Goal: Transaction & Acquisition: Purchase product/service

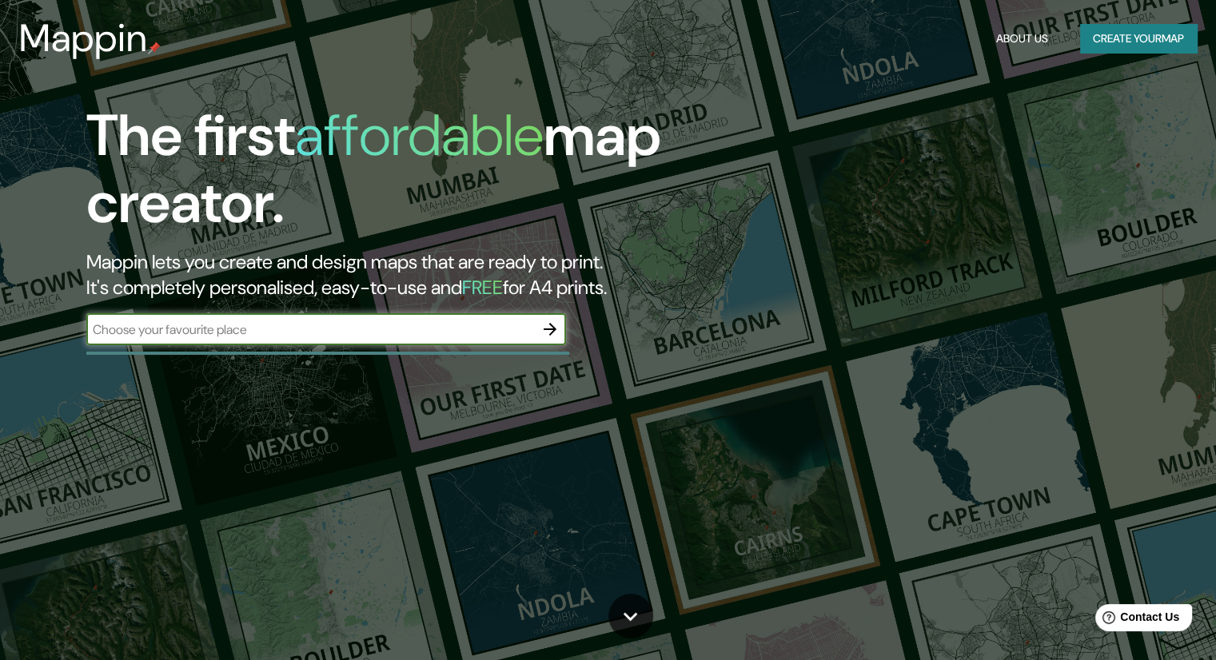
click at [1166, 41] on button "Create your map" at bounding box center [1138, 39] width 117 height 30
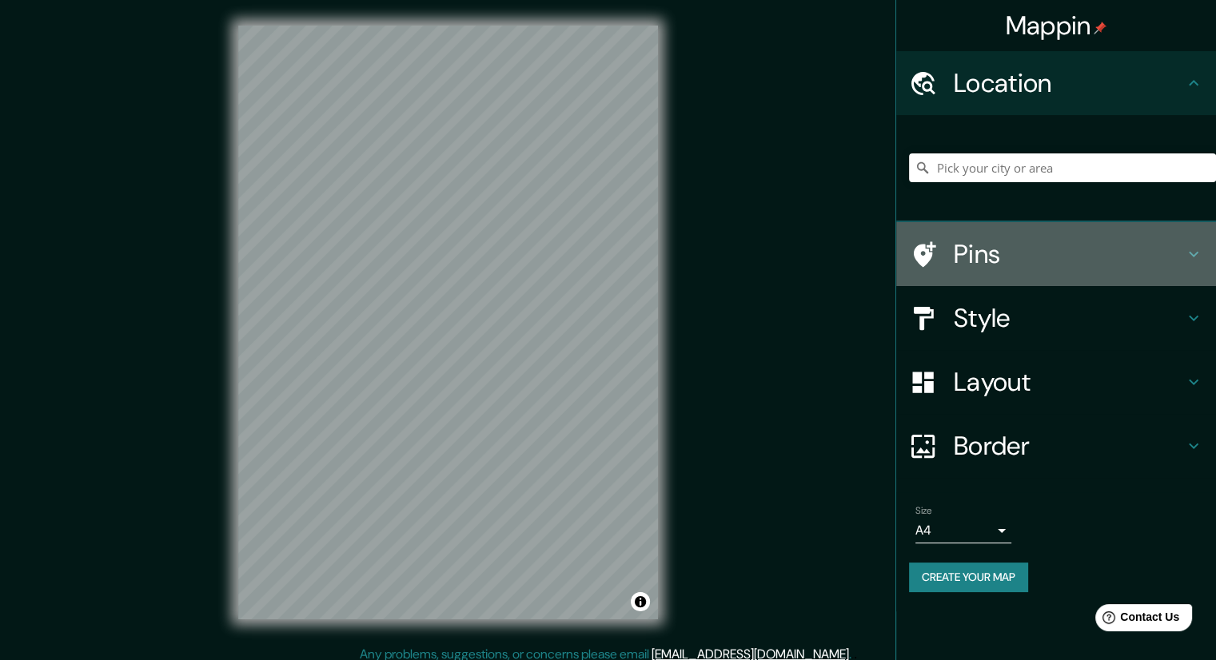
click at [997, 241] on h4 "Pins" at bounding box center [1069, 254] width 230 height 32
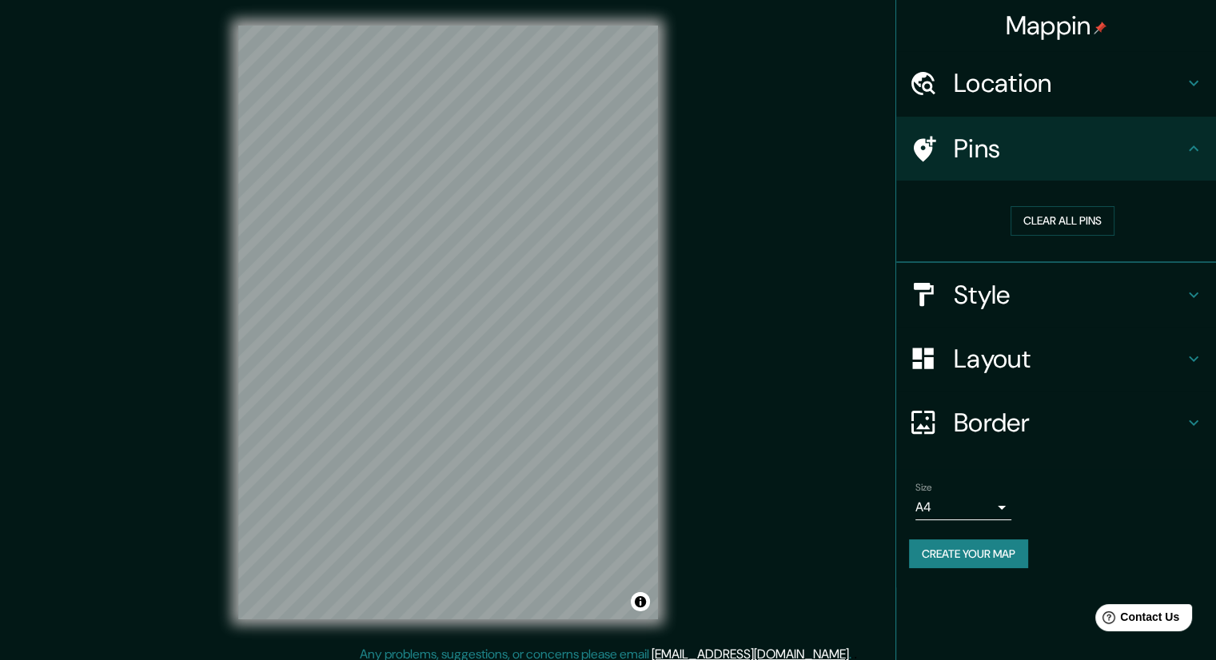
click at [1045, 157] on h4 "Pins" at bounding box center [1069, 149] width 230 height 32
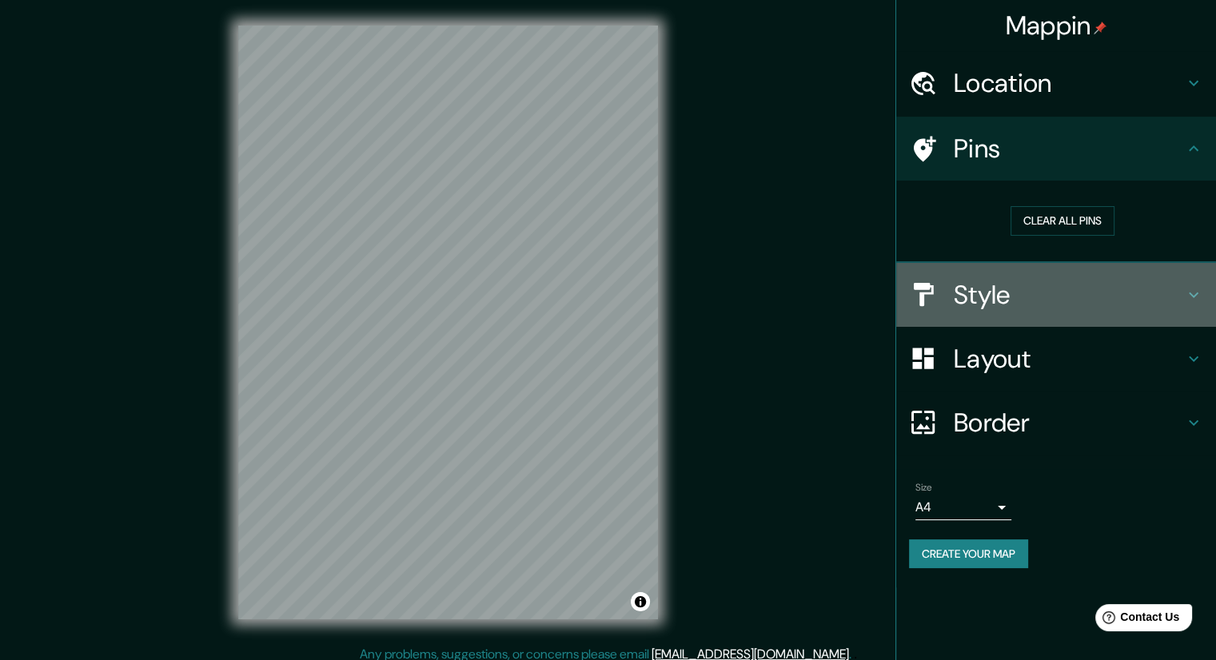
click at [1005, 281] on h4 "Style" at bounding box center [1069, 295] width 230 height 32
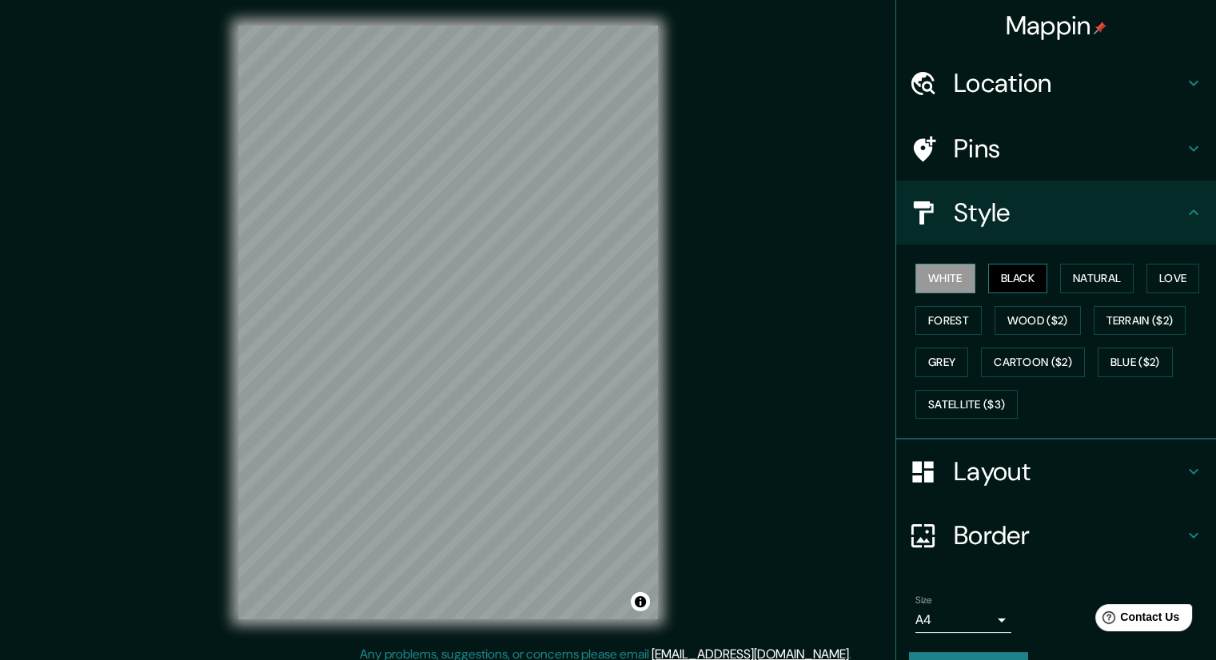
click at [1003, 283] on button "Black" at bounding box center [1018, 279] width 60 height 30
click at [962, 274] on button "White" at bounding box center [945, 279] width 60 height 30
click at [1077, 274] on button "Natural" at bounding box center [1097, 279] width 74 height 30
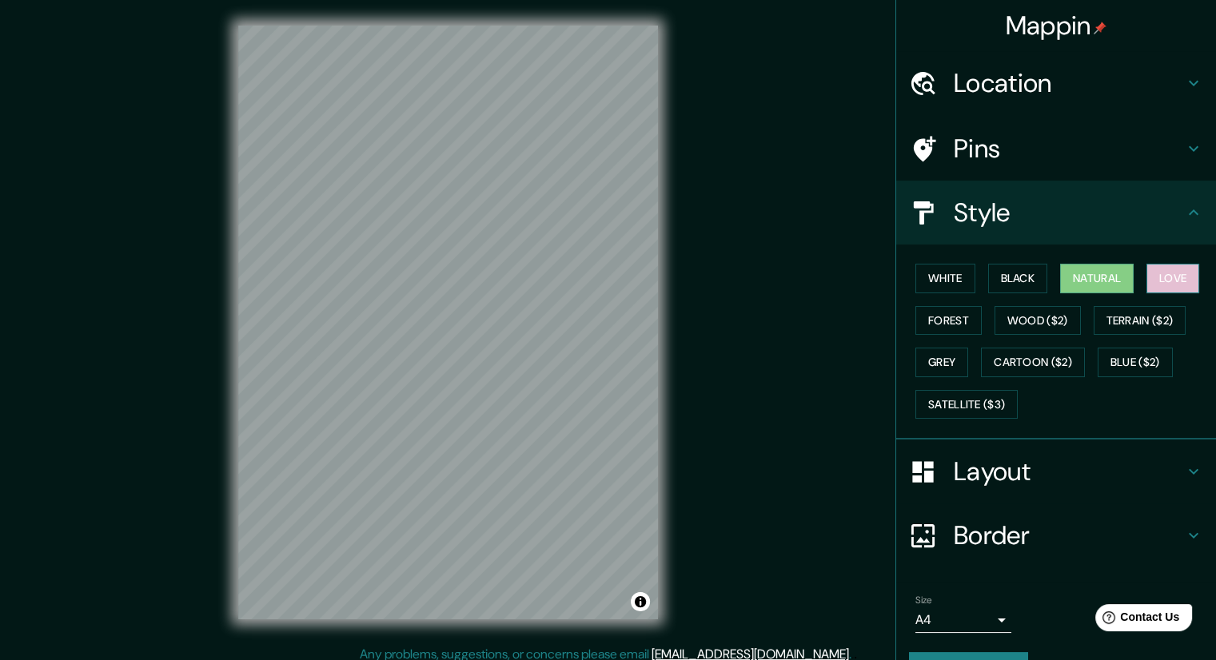
click at [1176, 274] on button "Love" at bounding box center [1172, 279] width 53 height 30
click at [1109, 266] on button "Natural" at bounding box center [1097, 279] width 74 height 30
click at [950, 306] on button "Forest" at bounding box center [948, 321] width 66 height 30
click at [1094, 274] on button "Natural" at bounding box center [1097, 279] width 74 height 30
click at [1106, 310] on button "Terrain ($2)" at bounding box center [1139, 321] width 93 height 30
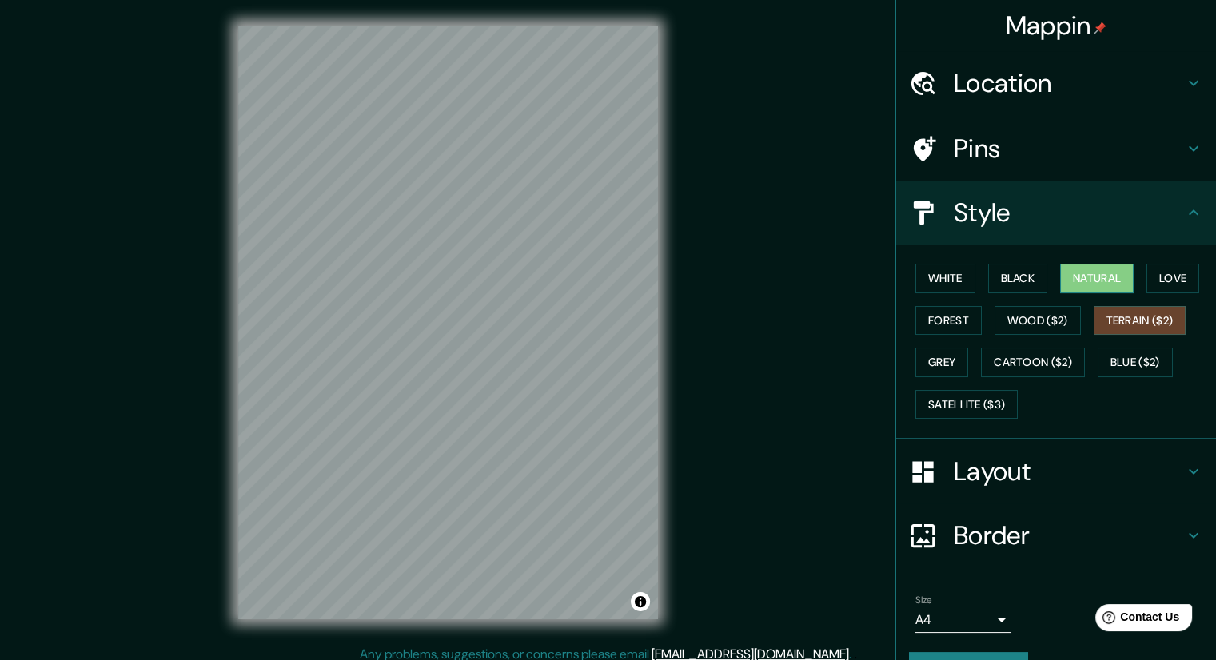
click at [1083, 264] on button "Natural" at bounding box center [1097, 279] width 74 height 30
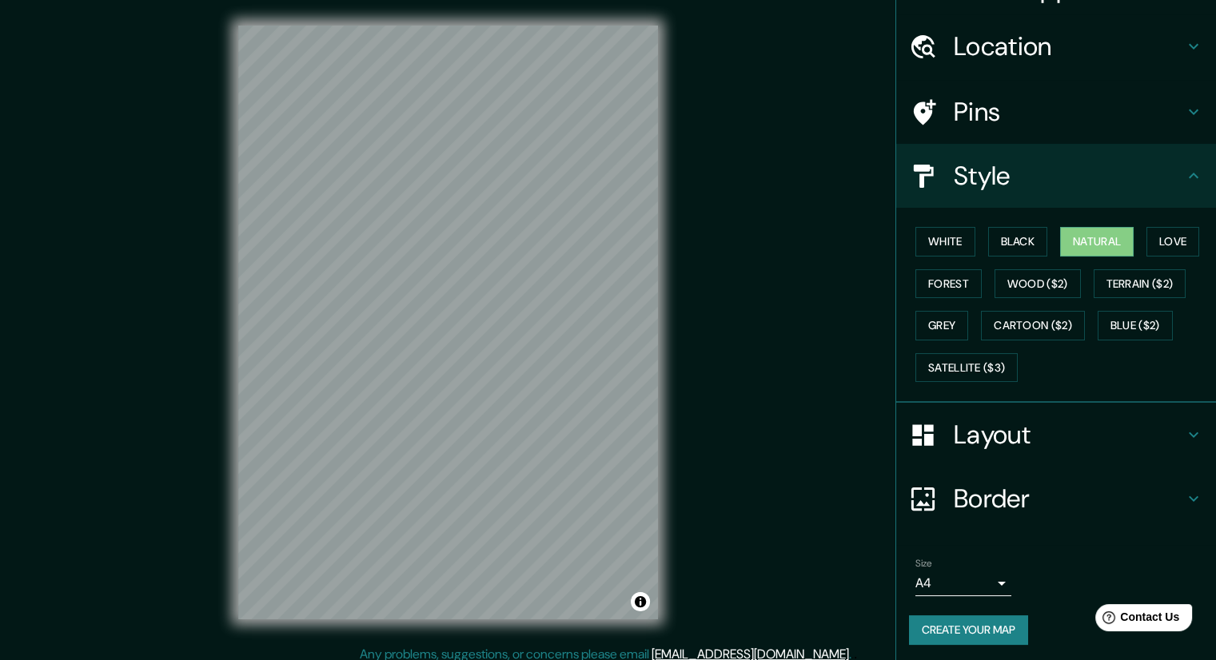
scroll to position [38, 0]
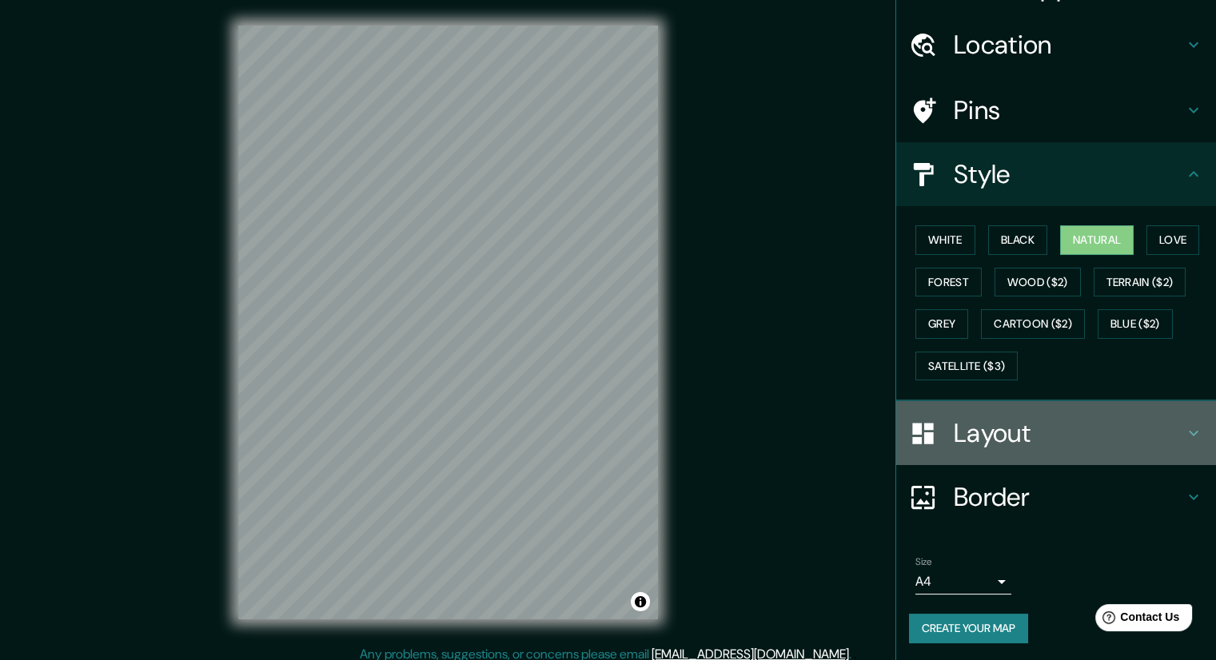
click at [1022, 417] on h4 "Layout" at bounding box center [1069, 433] width 230 height 32
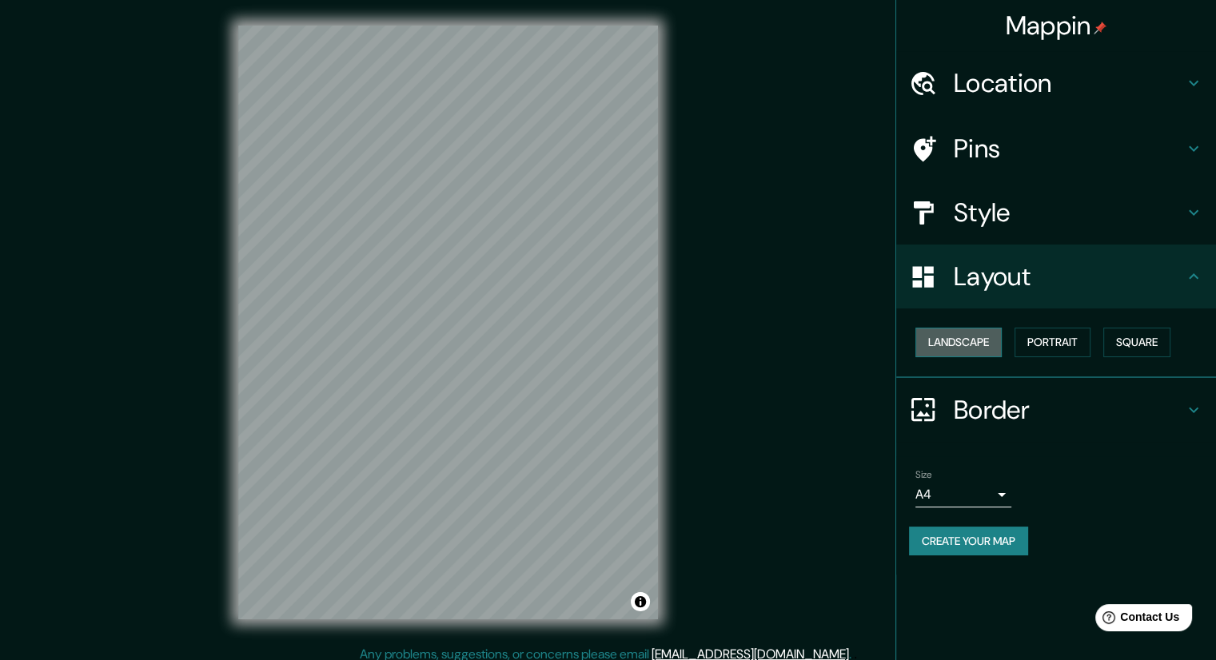
click at [978, 345] on button "Landscape" at bounding box center [958, 343] width 86 height 30
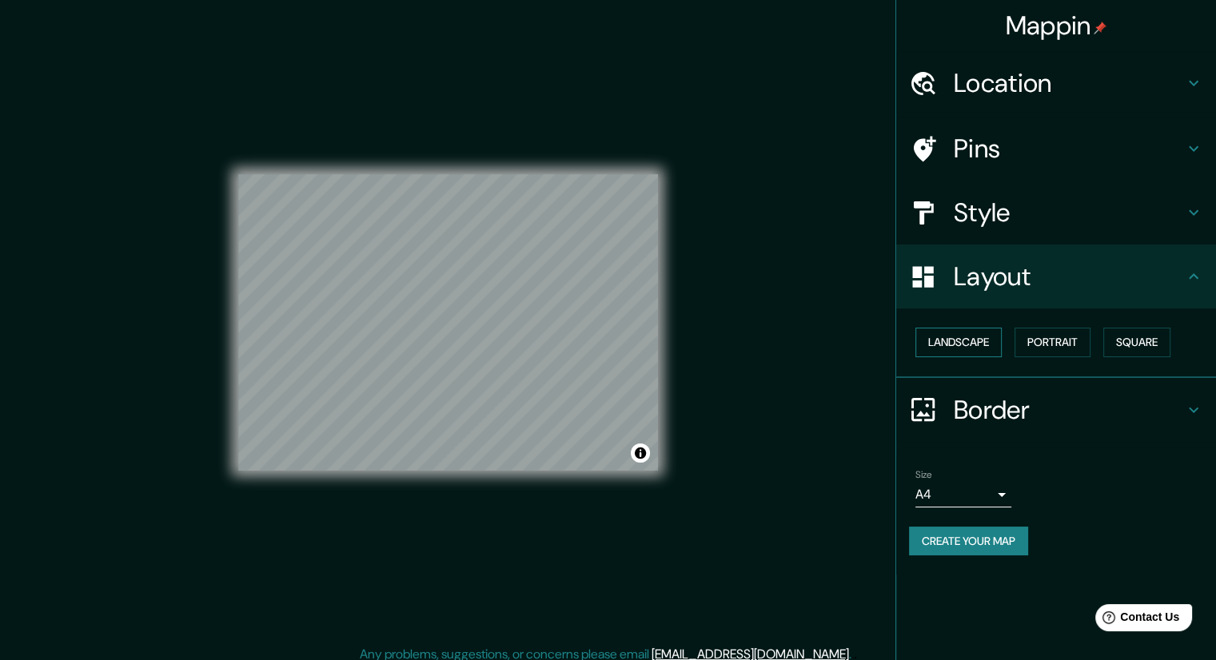
click at [978, 345] on button "Landscape" at bounding box center [958, 343] width 86 height 30
click at [1090, 341] on button "Portrait" at bounding box center [1052, 343] width 76 height 30
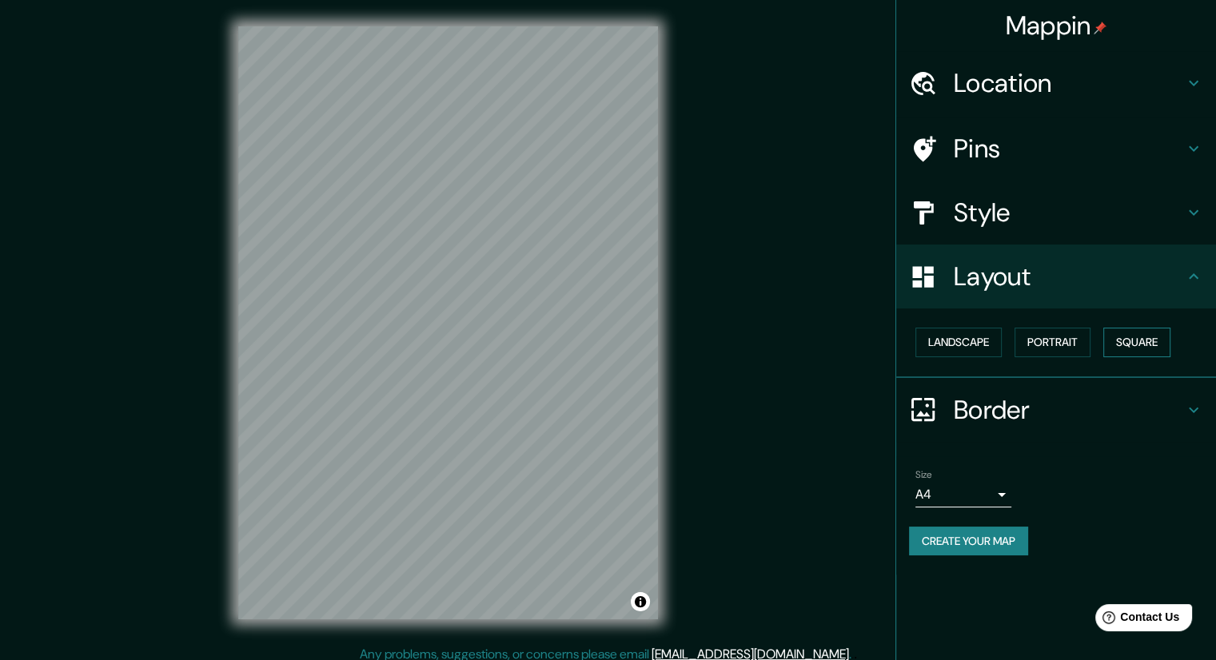
click at [1149, 335] on button "Square" at bounding box center [1136, 343] width 67 height 30
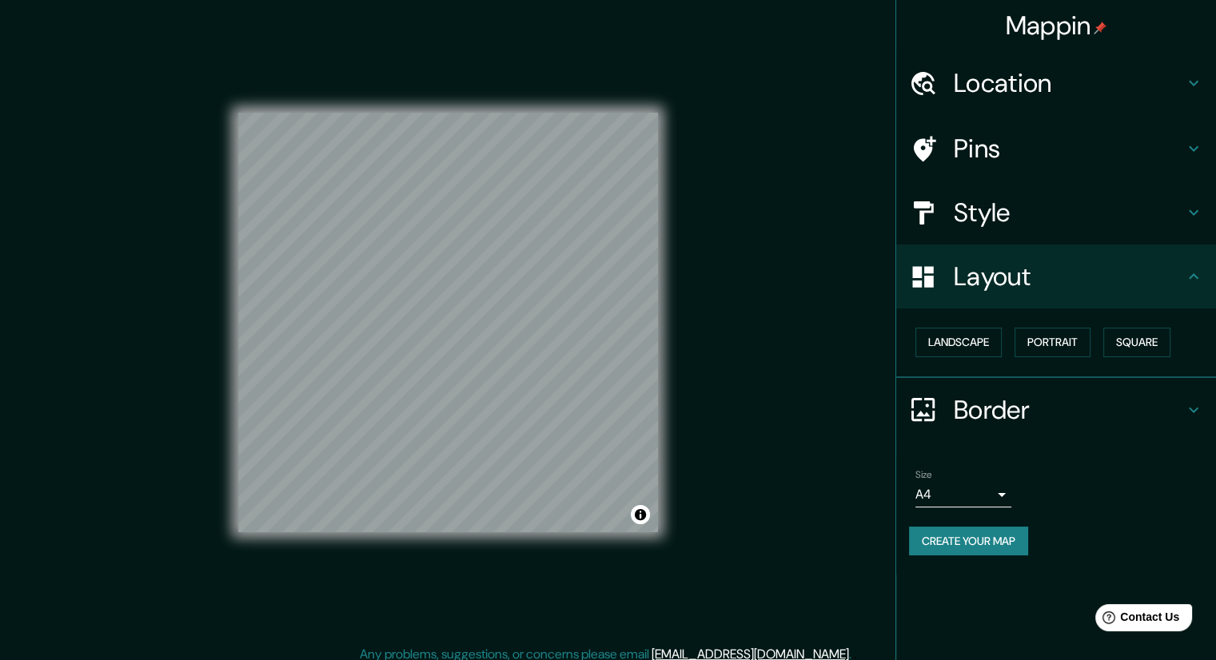
click at [1010, 332] on div "Landscape [GEOGRAPHIC_DATA]" at bounding box center [1062, 342] width 307 height 42
click at [970, 344] on button "Landscape" at bounding box center [958, 343] width 86 height 30
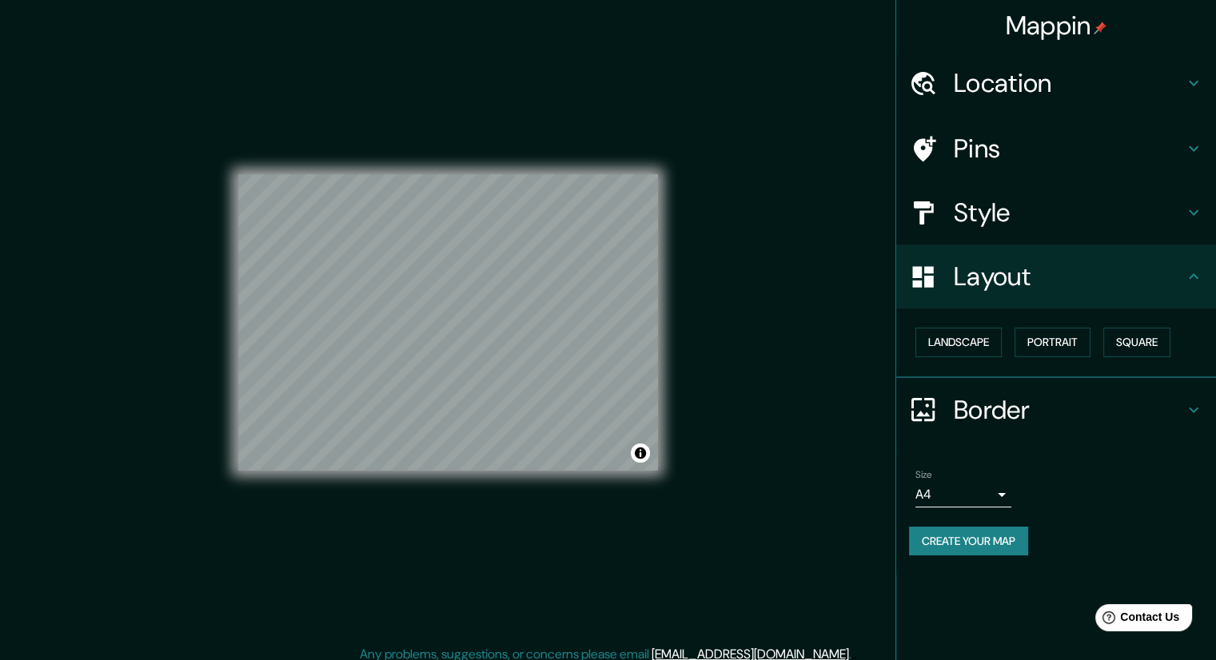
click at [961, 409] on h4 "Border" at bounding box center [1069, 410] width 230 height 32
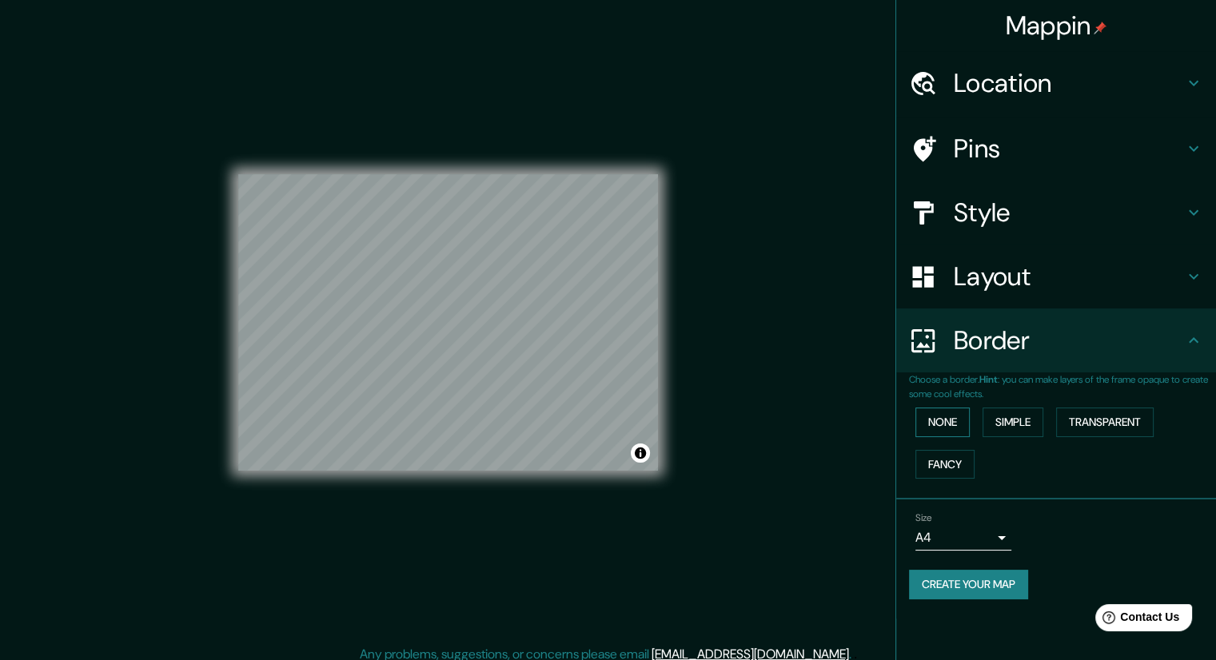
click at [948, 421] on button "None" at bounding box center [942, 423] width 54 height 30
click at [994, 422] on button "Simple" at bounding box center [1012, 423] width 61 height 30
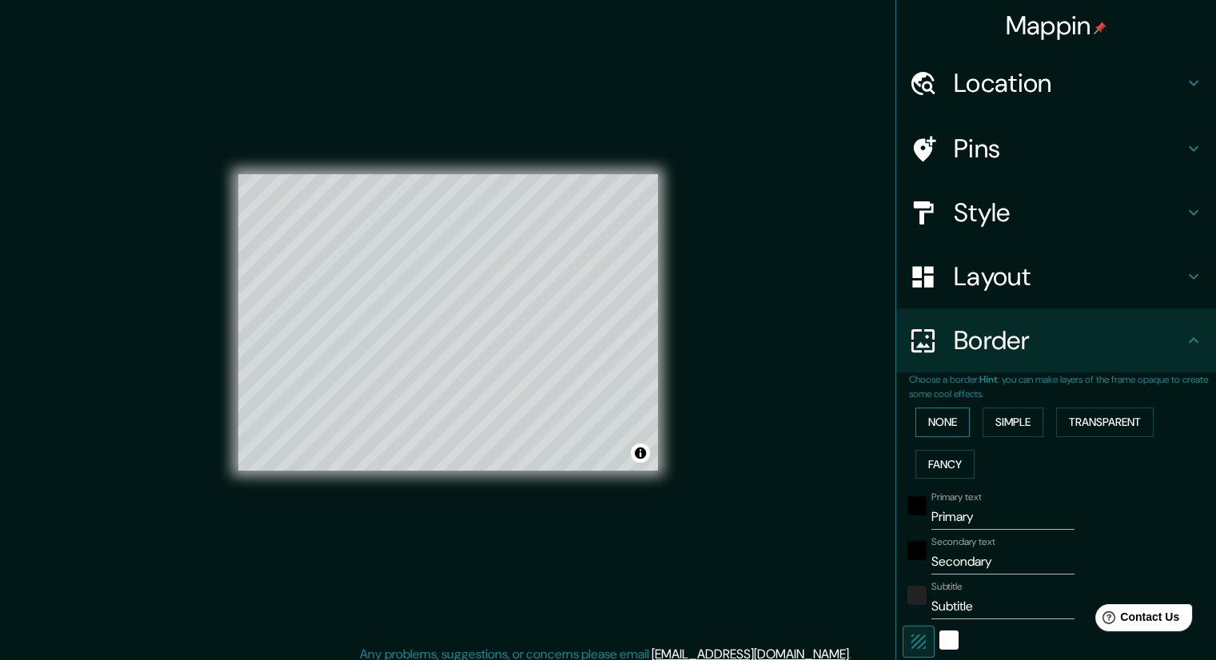
click at [950, 409] on button "None" at bounding box center [942, 423] width 54 height 30
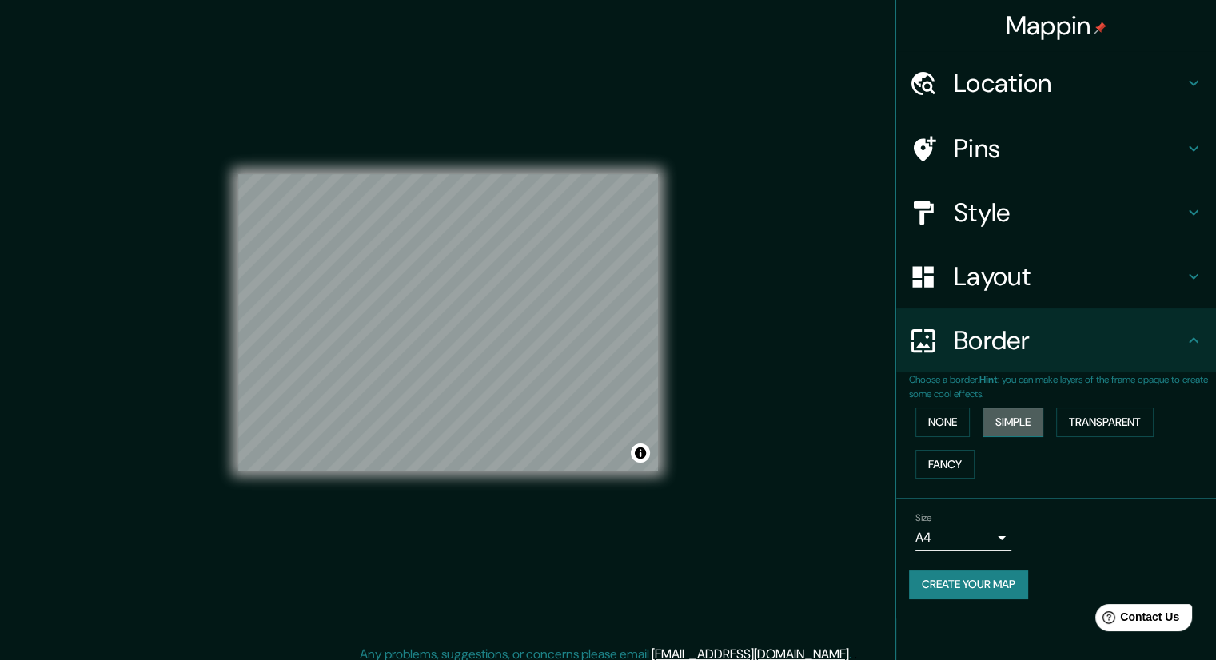
click at [1021, 415] on button "Simple" at bounding box center [1012, 423] width 61 height 30
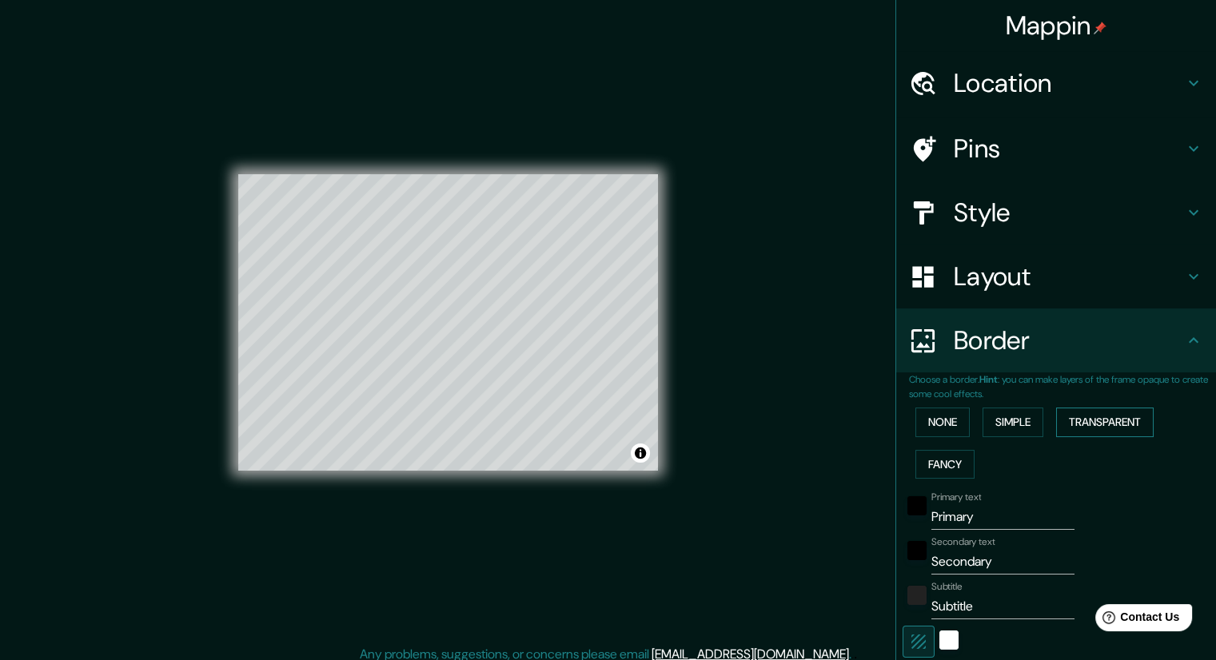
click at [1079, 417] on button "Transparent" at bounding box center [1105, 423] width 98 height 30
click at [950, 420] on button "None" at bounding box center [942, 423] width 54 height 30
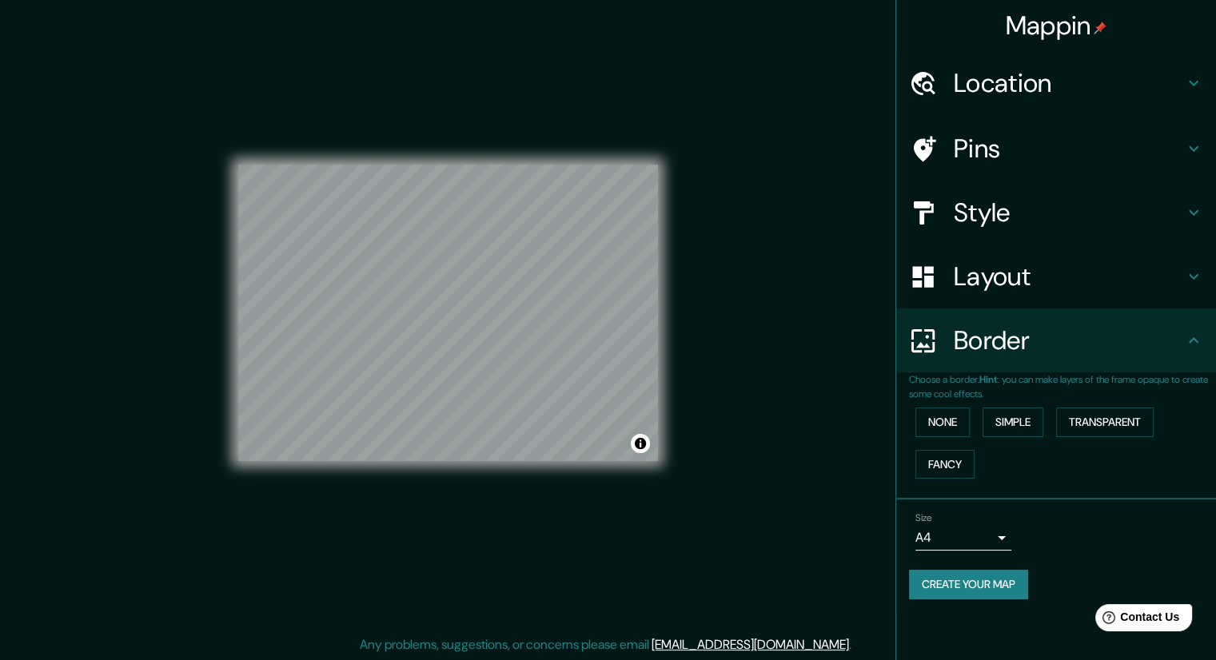
scroll to position [10, 0]
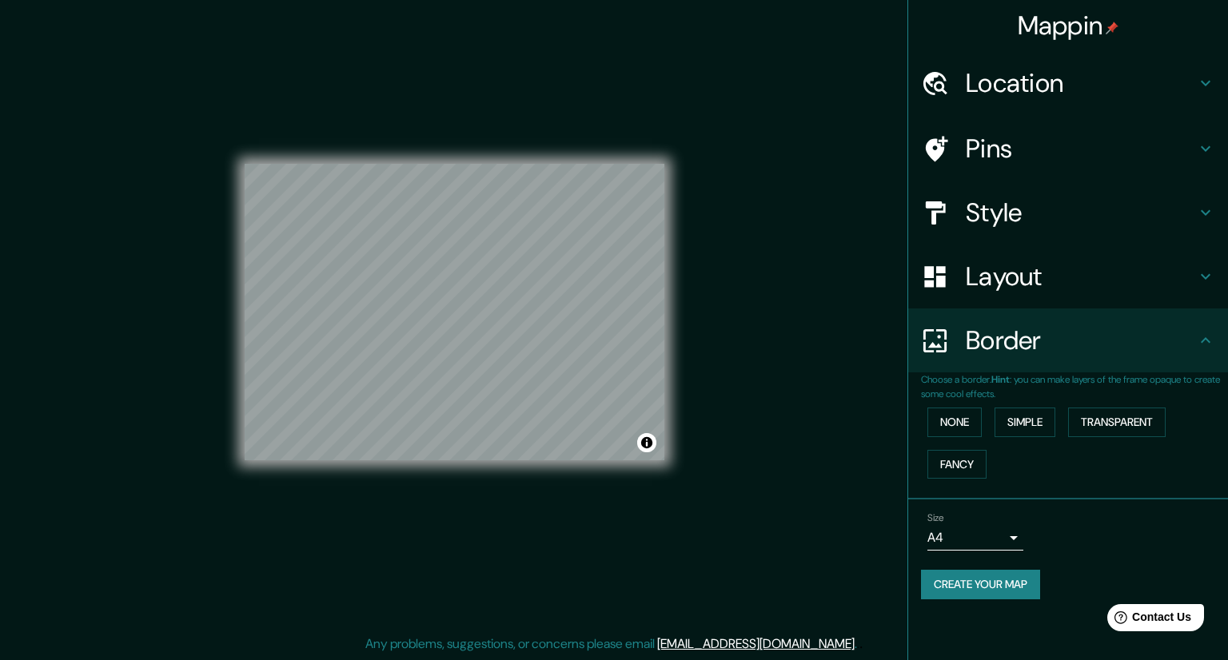
click at [946, 538] on body "Mappin Location Pins Style Layout Border Choose a border. Hint : you can make l…" at bounding box center [614, 320] width 1228 height 660
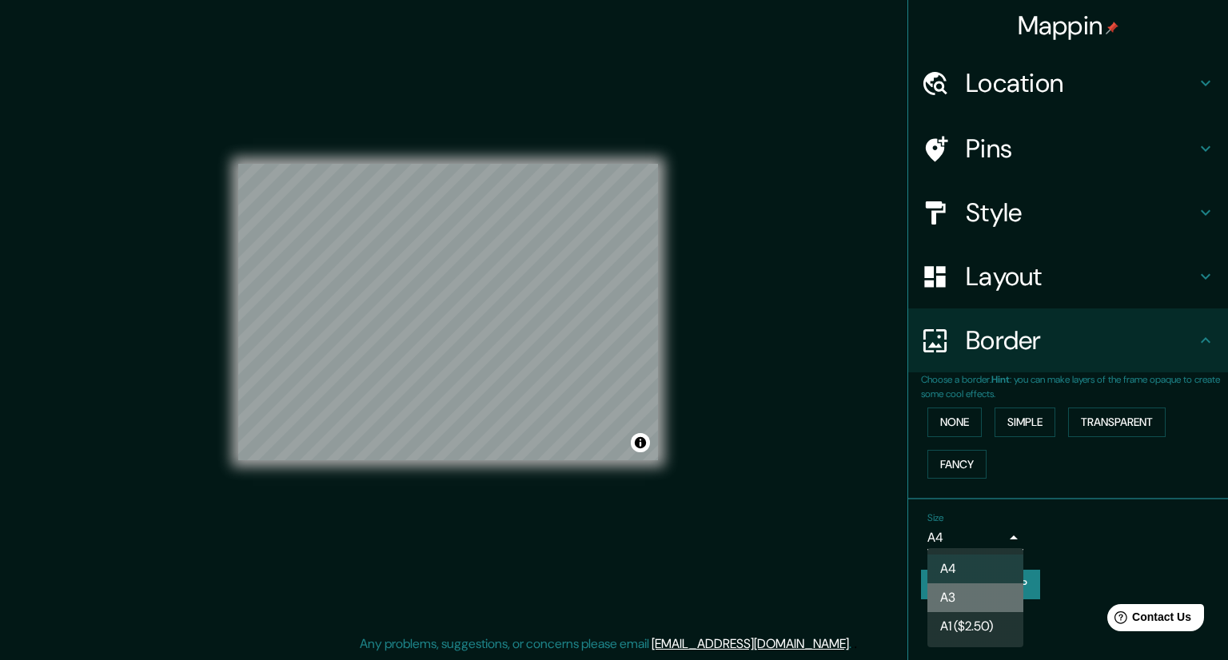
click at [967, 589] on li "A3" at bounding box center [975, 597] width 96 height 29
type input "a4"
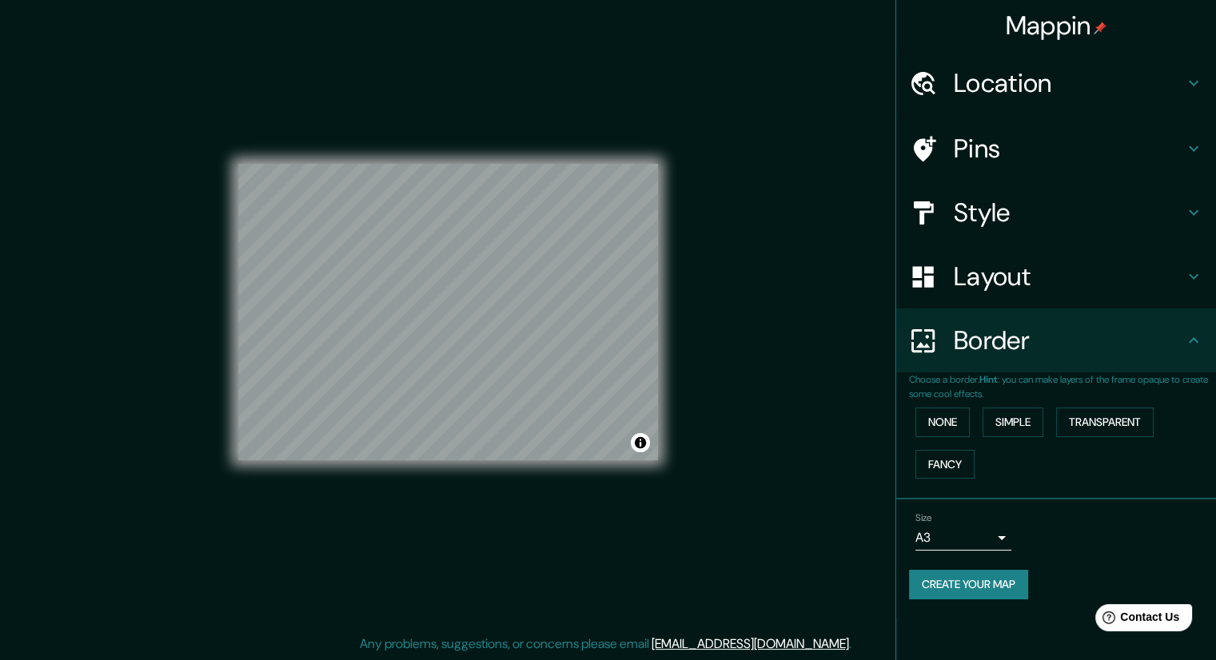
click at [669, 362] on div "© Mapbox © OpenStreetMap Improve this map" at bounding box center [448, 312] width 471 height 645
click at [961, 587] on button "Create your map" at bounding box center [968, 585] width 119 height 30
